Goal: Task Accomplishment & Management: Manage account settings

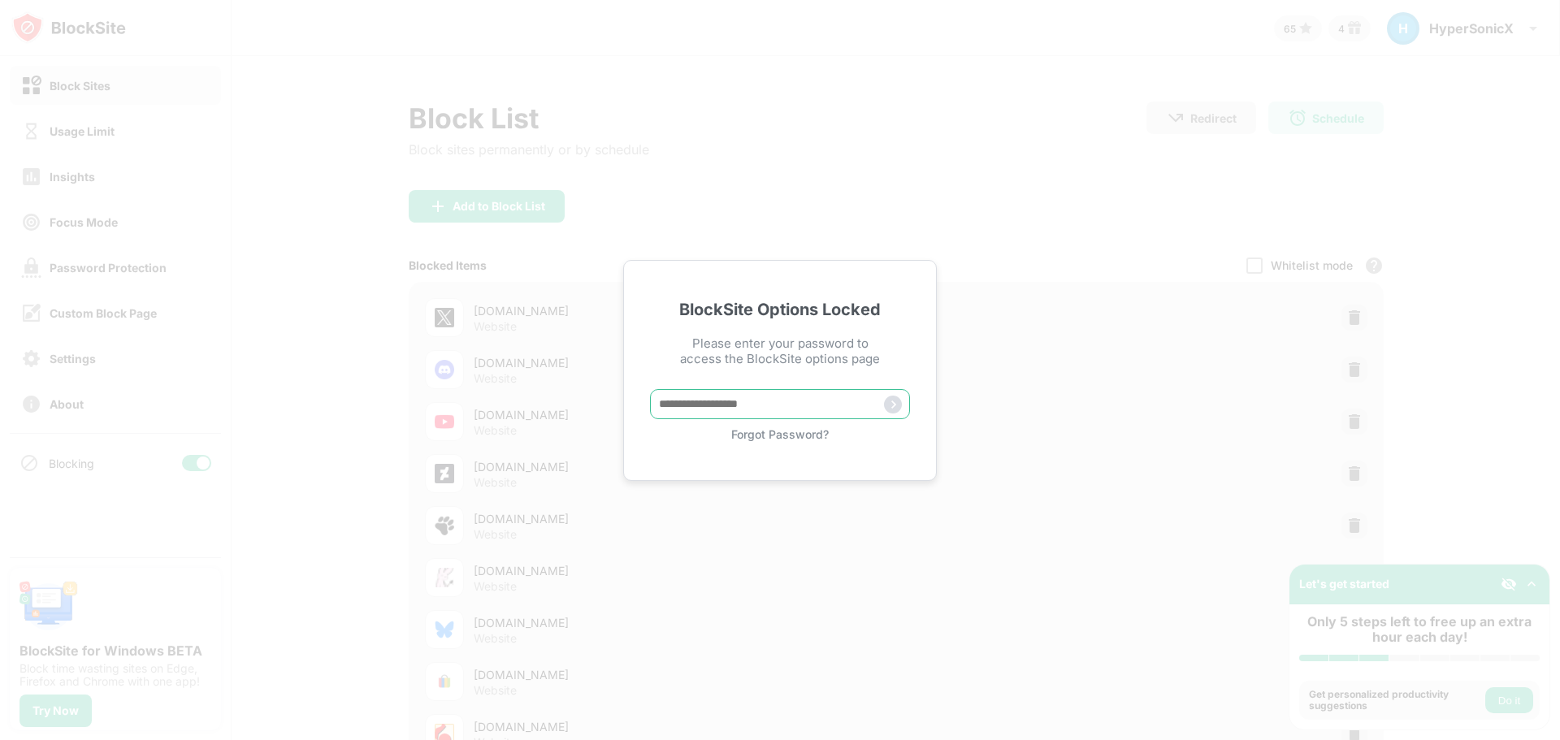
click at [805, 402] on input "text" at bounding box center [780, 404] width 260 height 30
type input "**********"
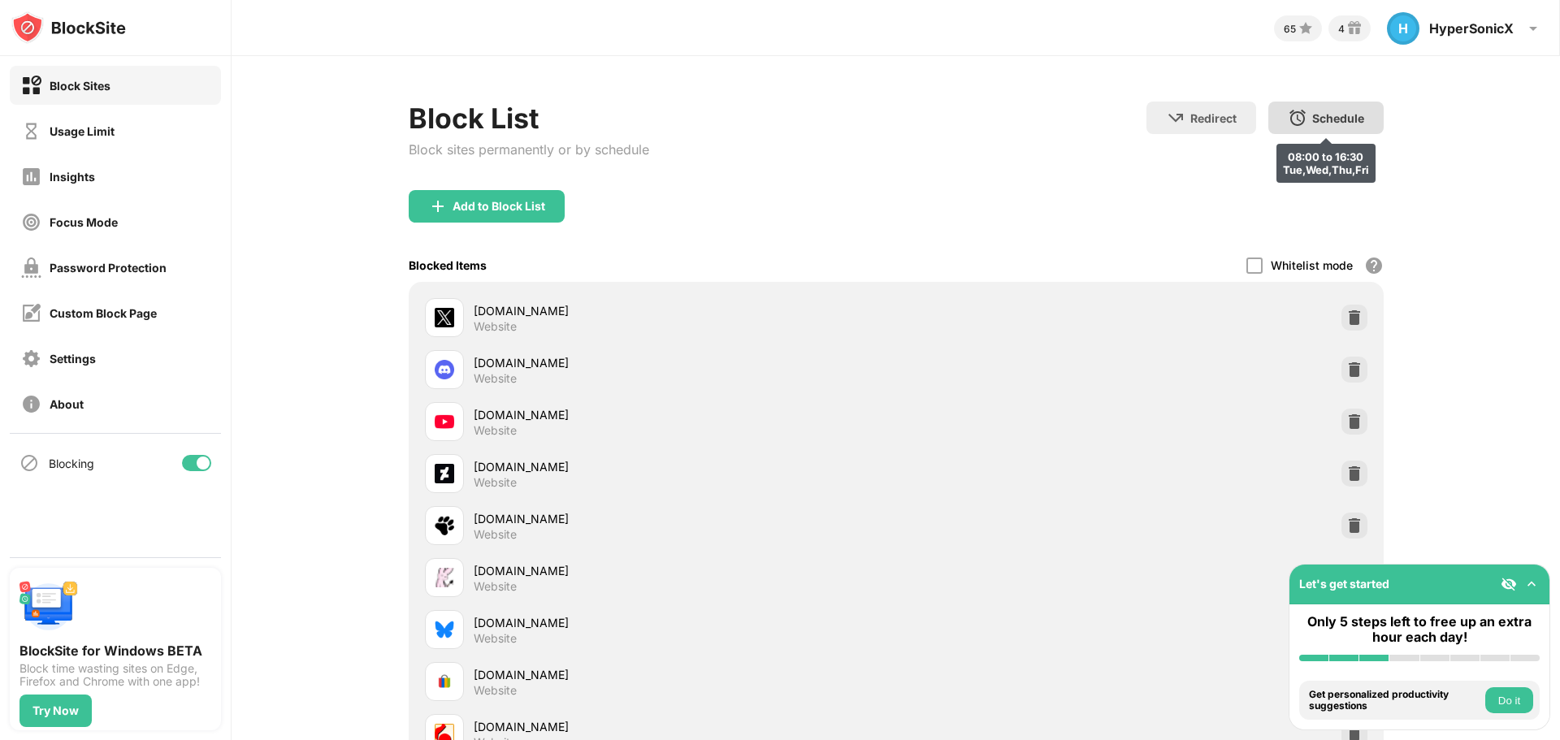
click at [1358, 106] on div "Schedule 08:00 to 16:30 Tue,Wed,Thu,Fri" at bounding box center [1325, 118] width 115 height 32
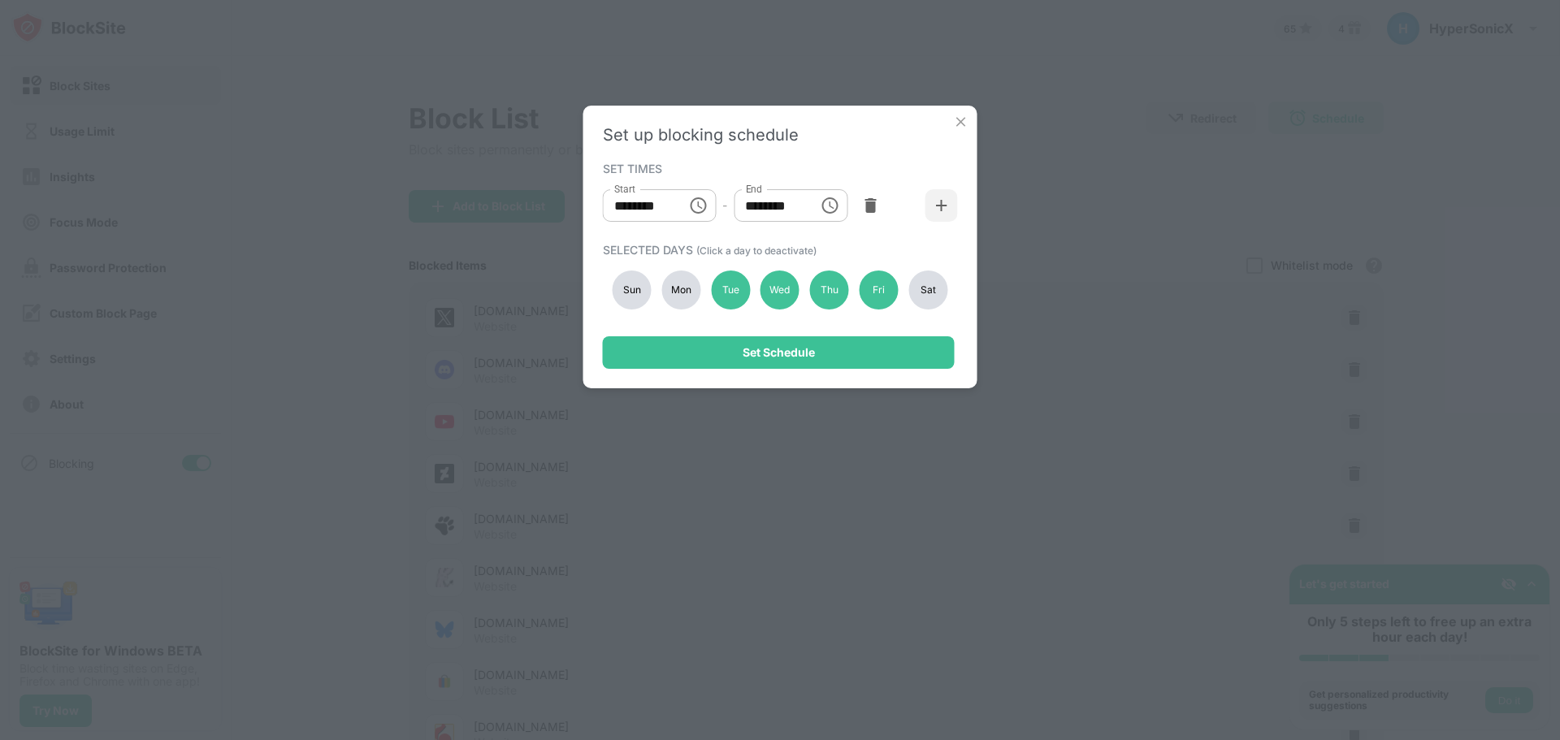
drag, startPoint x: 687, startPoint y: 298, endPoint x: 707, endPoint y: 332, distance: 39.3
click at [686, 298] on div "Mon" at bounding box center [680, 289] width 39 height 39
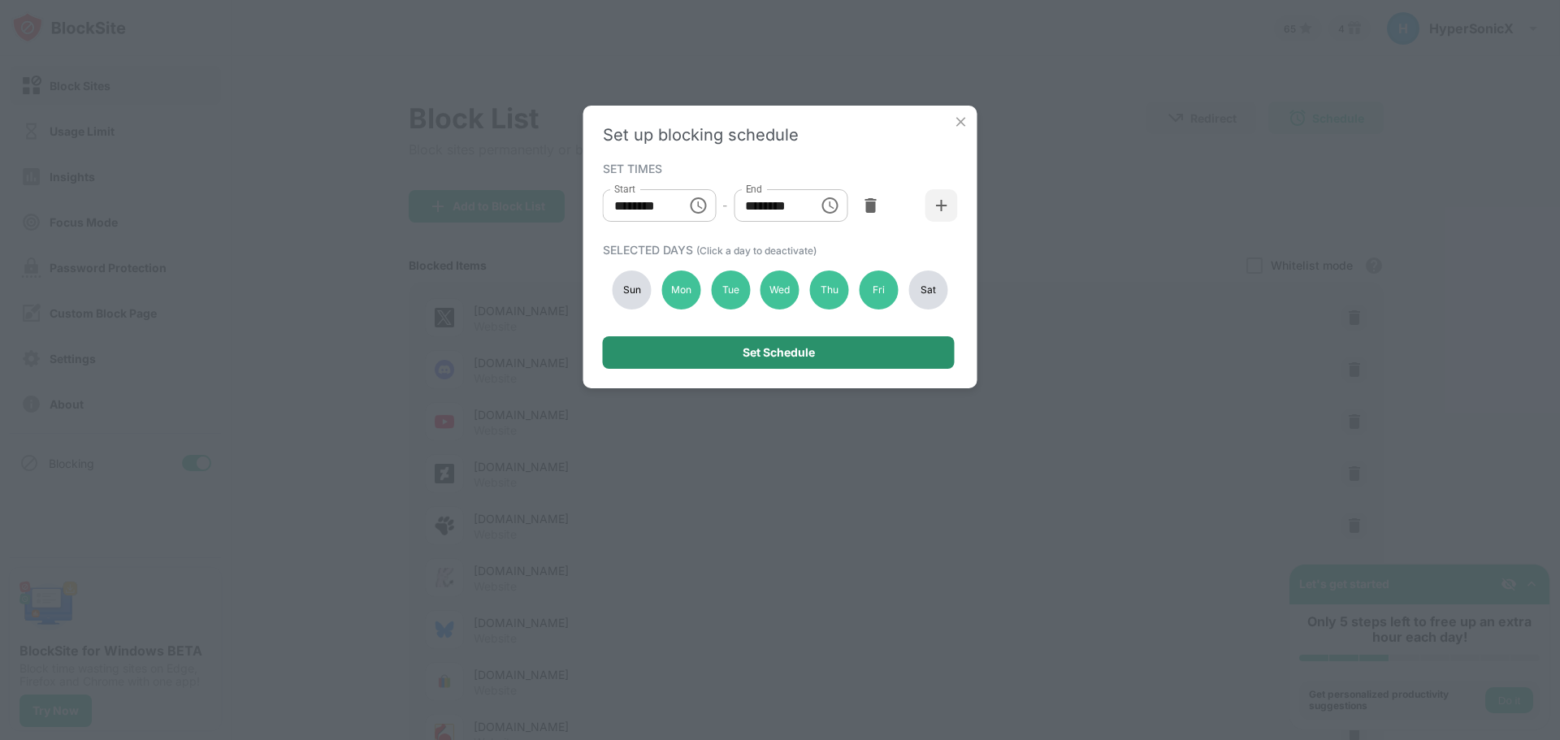
click at [716, 343] on div "Set Schedule" at bounding box center [779, 352] width 352 height 32
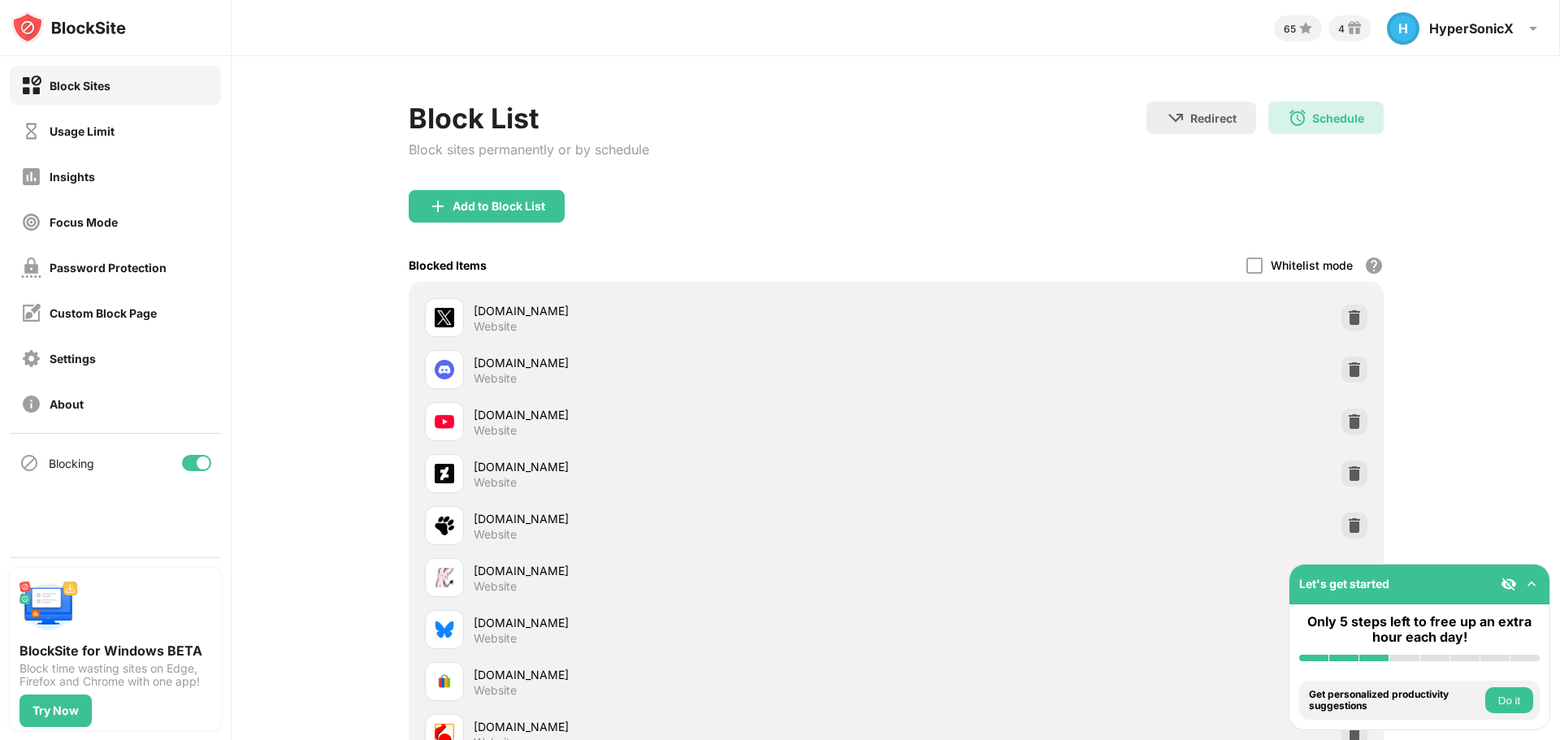
click at [1288, 94] on div "Block List Block sites permanently or by schedule Redirect Choose a site to be …" at bounding box center [895, 528] width 1328 height 944
click at [1300, 118] on div "Schedule 08:00 to 16:30 Tue,Wed,Thu,Fri,Mon" at bounding box center [1325, 118] width 115 height 32
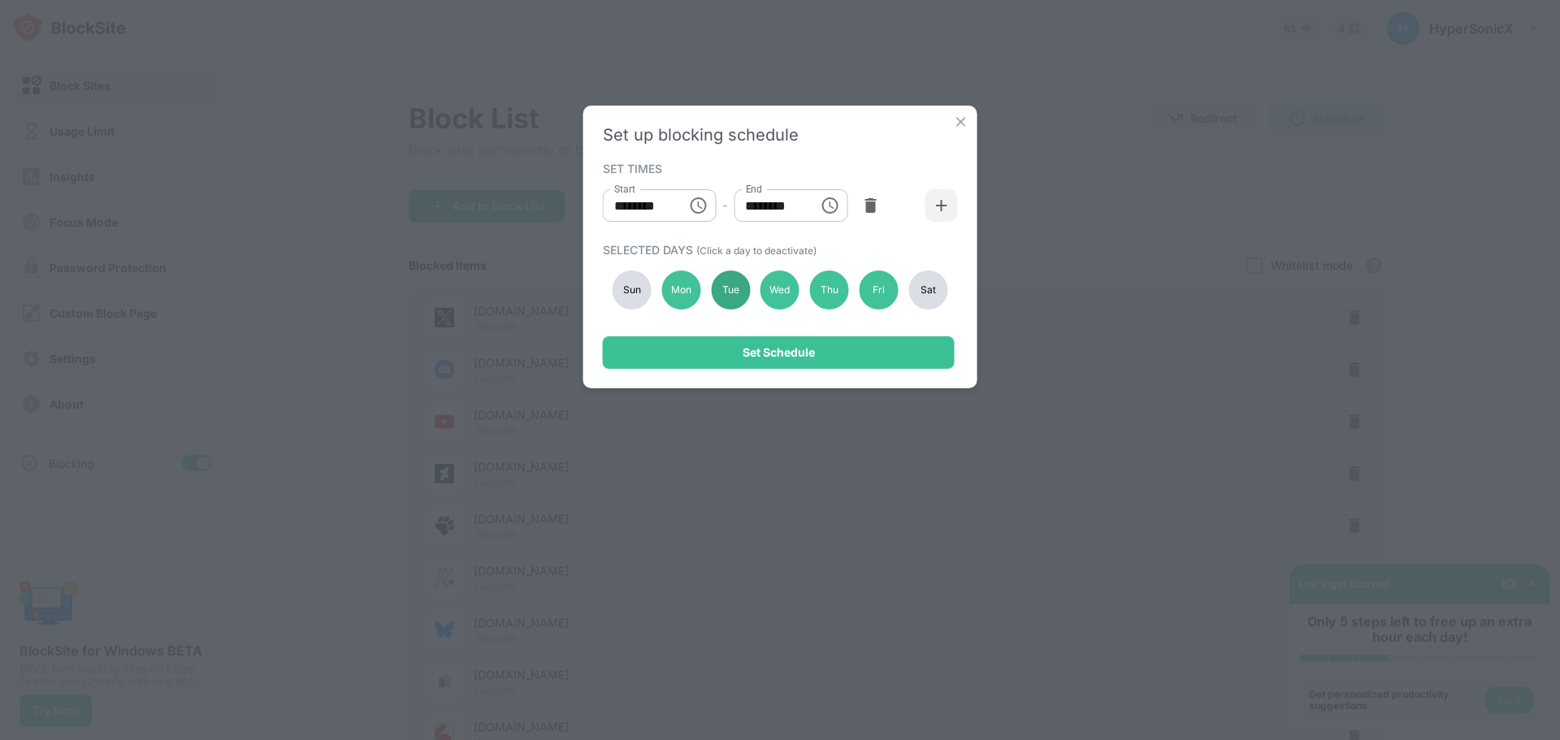
click at [731, 293] on div "Tue" at bounding box center [730, 289] width 39 height 39
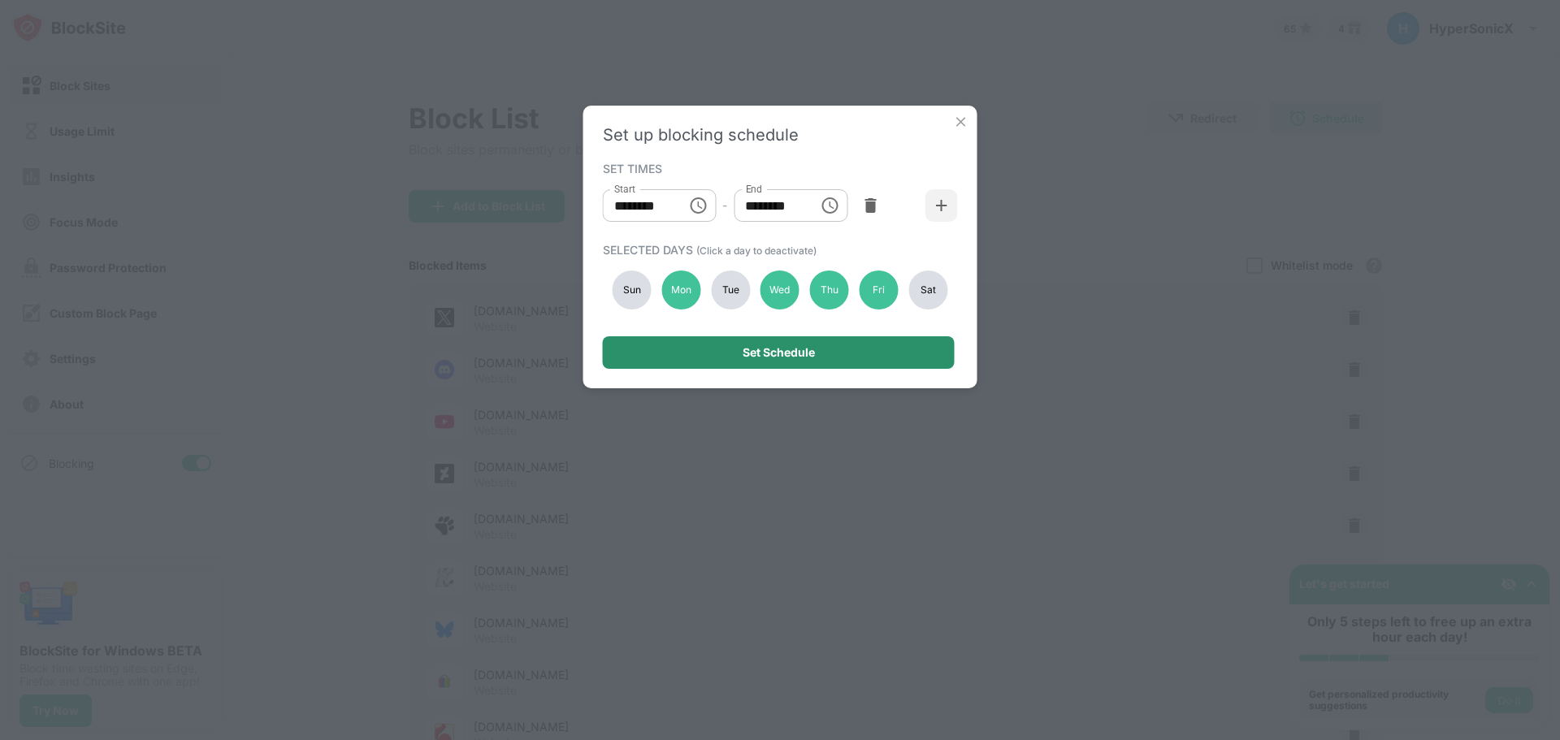
click at [772, 347] on div "Set Schedule" at bounding box center [778, 352] width 72 height 13
